Goal: Book appointment/travel/reservation

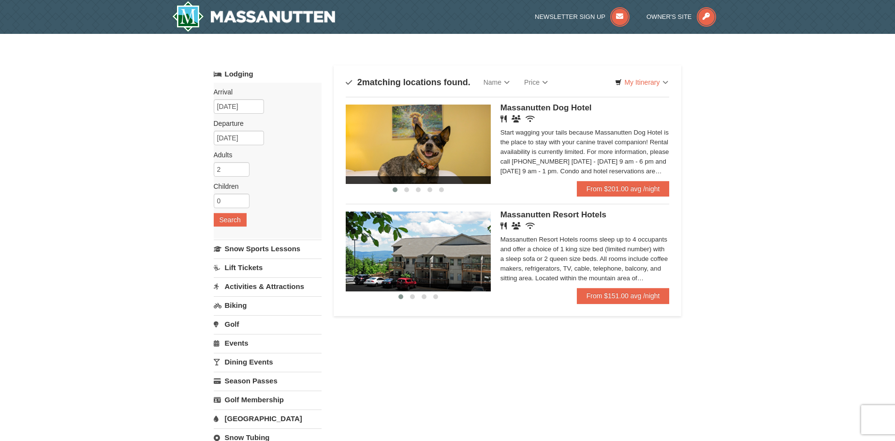
click at [560, 214] on span "Massanutten Resort Hotels" at bounding box center [554, 214] width 106 height 9
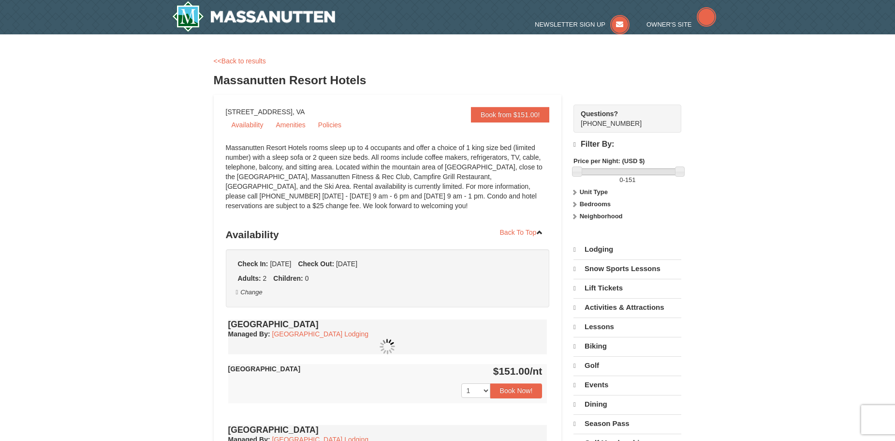
select select "10"
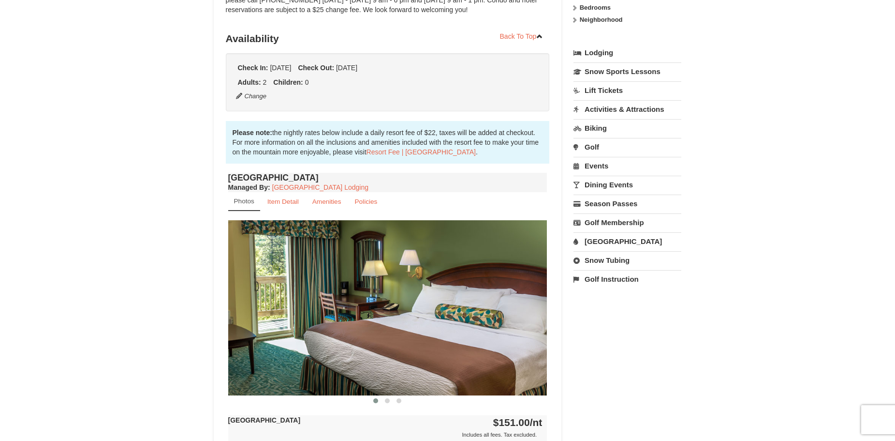
scroll to position [193, 0]
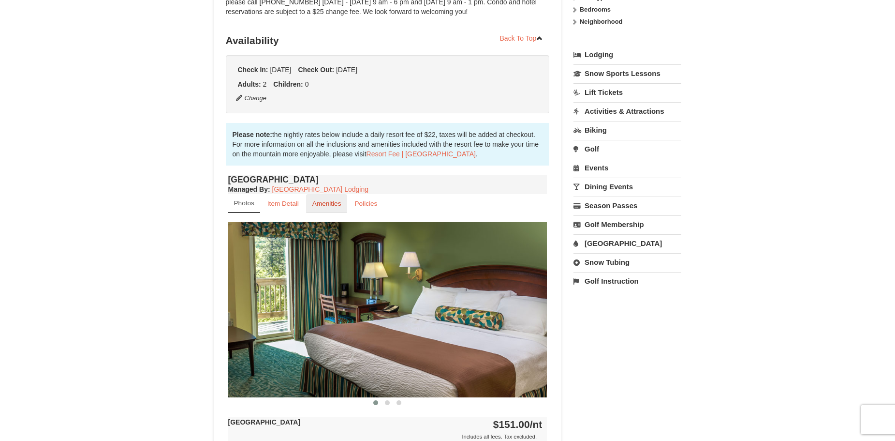
click at [336, 200] on small "Amenities" at bounding box center [326, 203] width 29 height 7
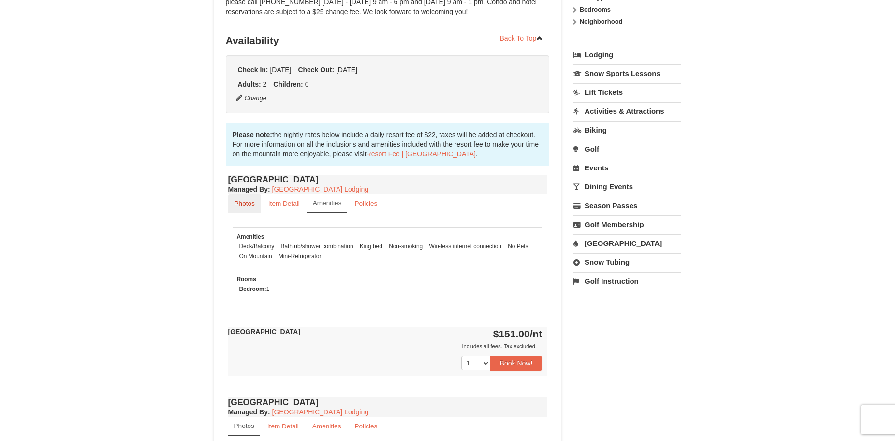
click at [252, 199] on link "Photos" at bounding box center [244, 203] width 33 height 19
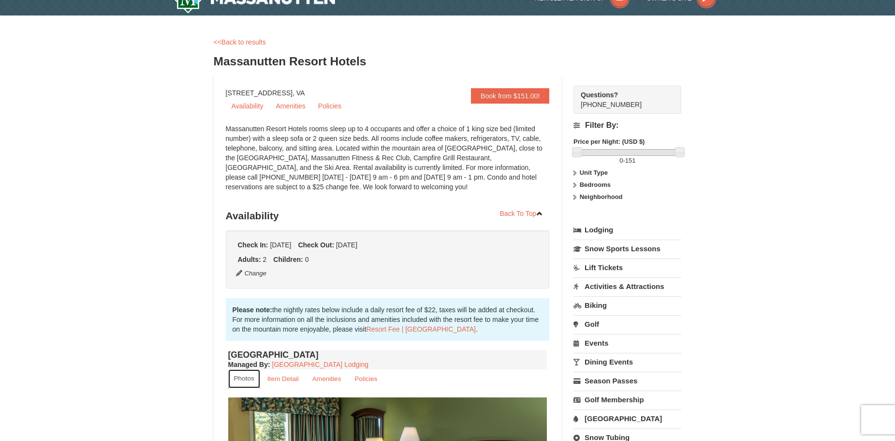
scroll to position [0, 0]
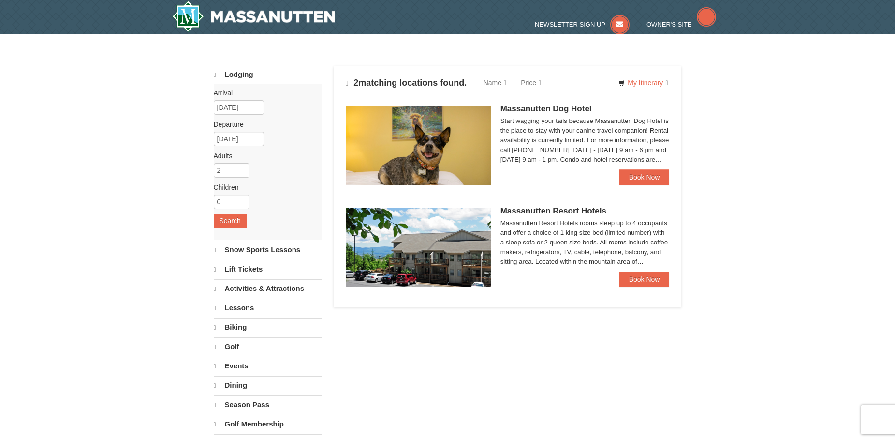
select select "10"
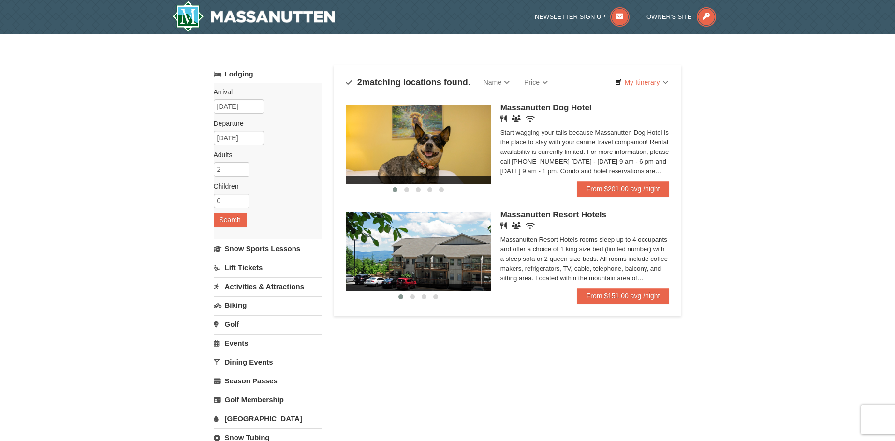
drag, startPoint x: 163, startPoint y: 203, endPoint x: 157, endPoint y: 159, distance: 44.0
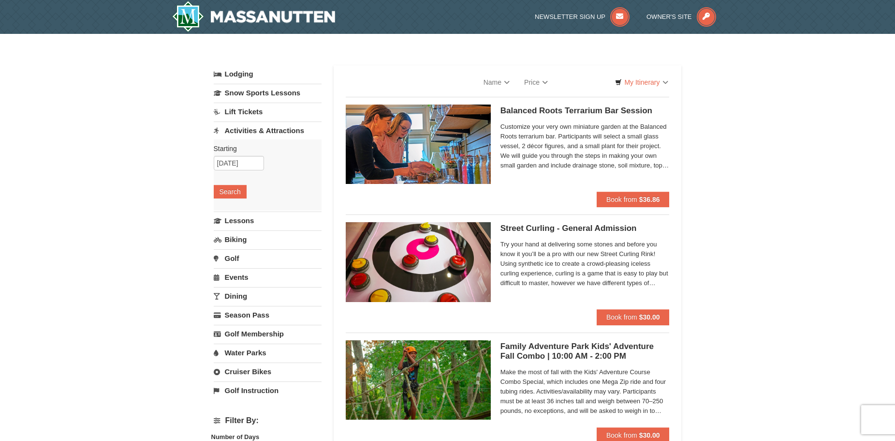
select select "10"
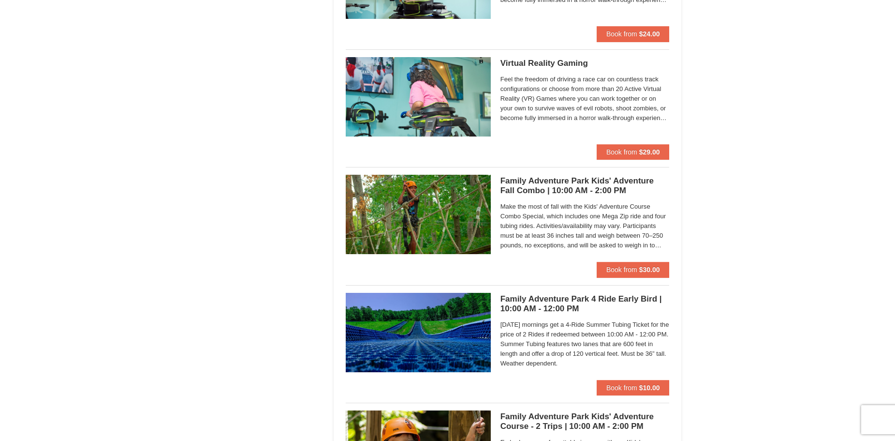
scroll to position [1886, 0]
